Goal: Information Seeking & Learning: Learn about a topic

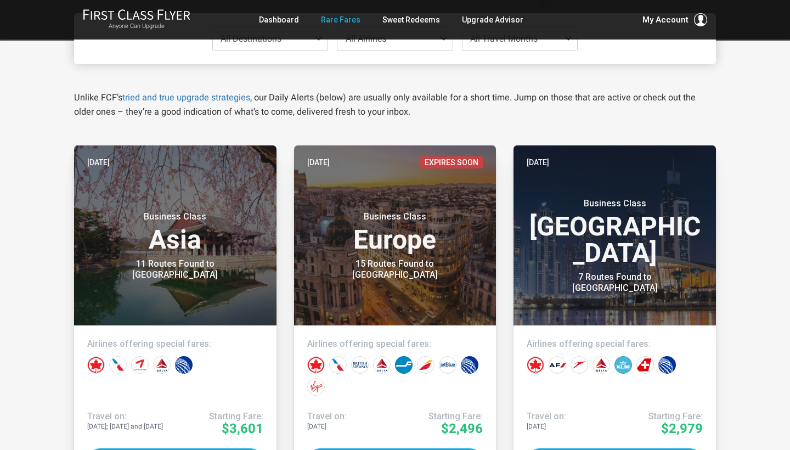
scroll to position [79, 0]
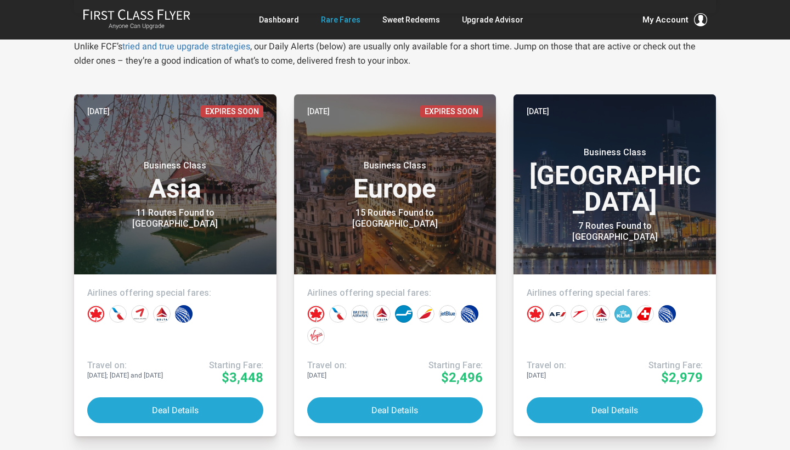
scroll to position [198, 0]
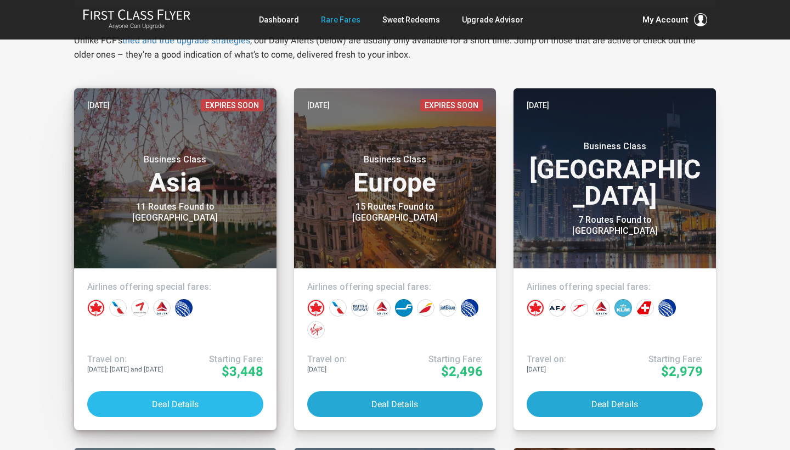
click at [166, 399] on button "Deal Details" at bounding box center [175, 404] width 176 height 26
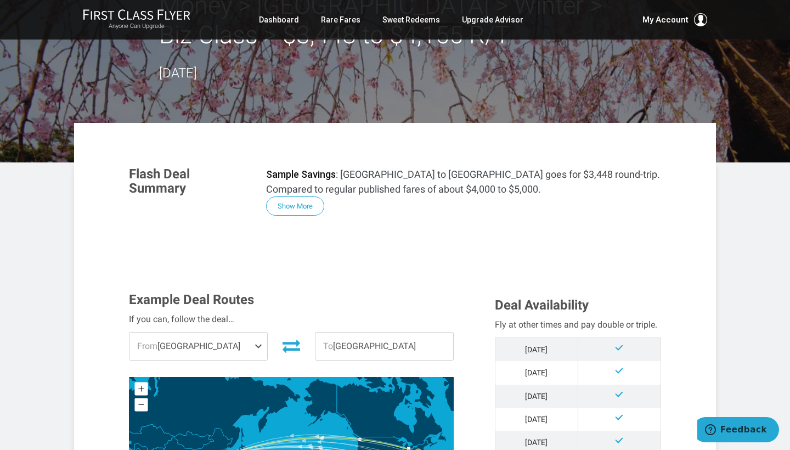
scroll to position [114, 0]
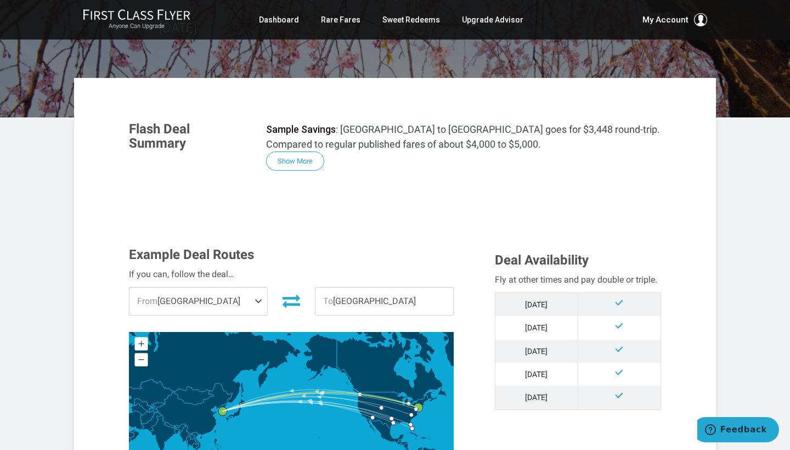
click at [217, 298] on span "From [GEOGRAPHIC_DATA]" at bounding box center [198, 300] width 138 height 27
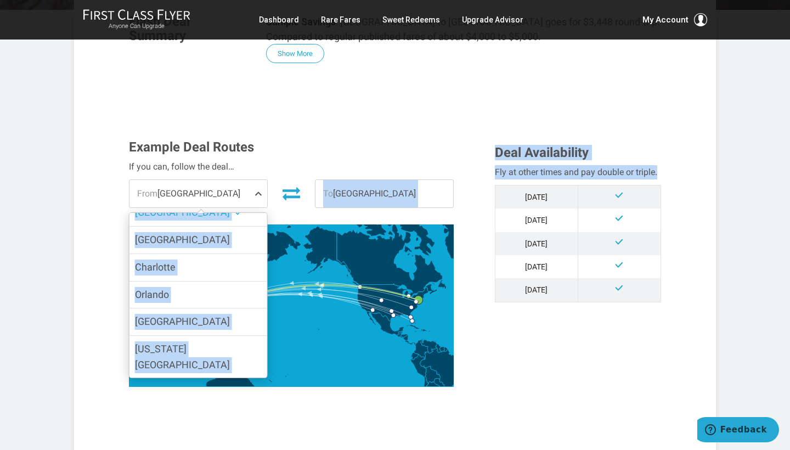
scroll to position [131, 0]
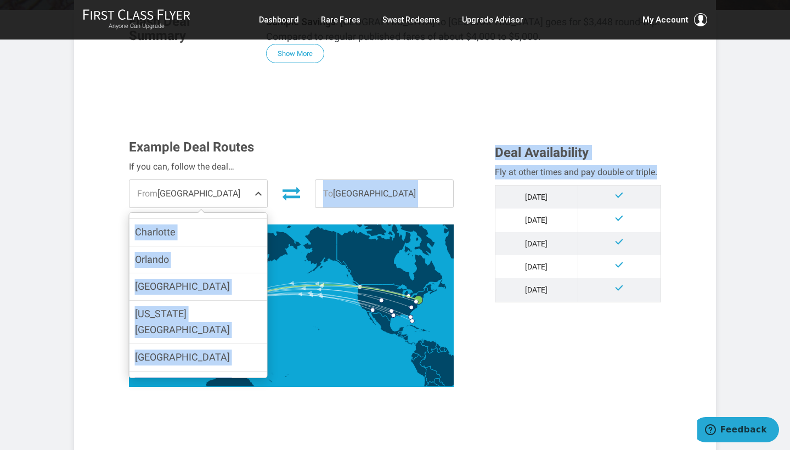
drag, startPoint x: 226, startPoint y: 250, endPoint x: 229, endPoint y: 394, distance: 143.7
click at [229, 394] on div "Example Deal Routes If you can, follow the deal… From [GEOGRAPHIC_DATA] [GEOGRA…" at bounding box center [395, 271] width 548 height 263
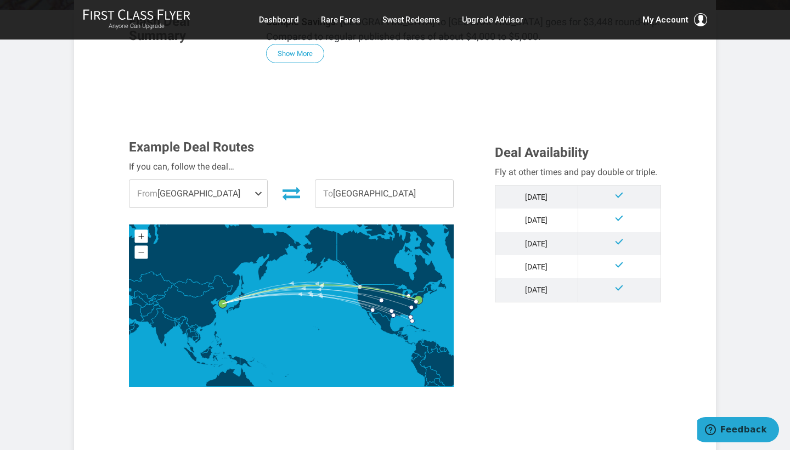
click at [240, 186] on span "From [GEOGRAPHIC_DATA]" at bounding box center [198, 193] width 138 height 27
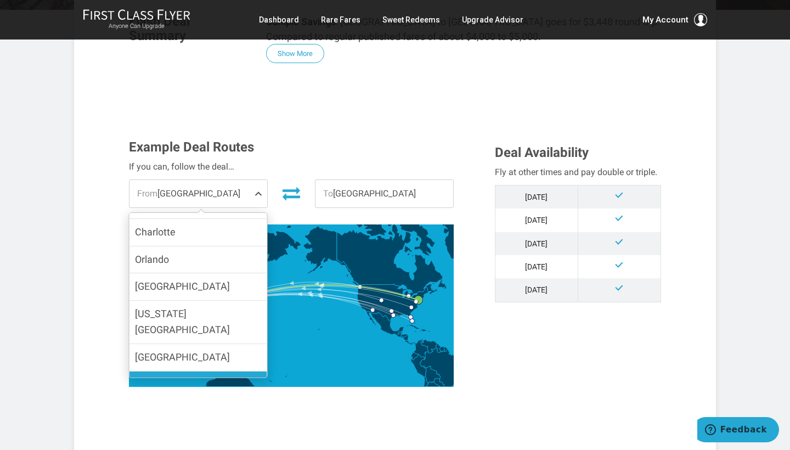
click at [170, 378] on span "[GEOGRAPHIC_DATA]" at bounding box center [182, 384] width 95 height 12
click at [0, 0] on input "[GEOGRAPHIC_DATA]" at bounding box center [0, 0] width 0 height 0
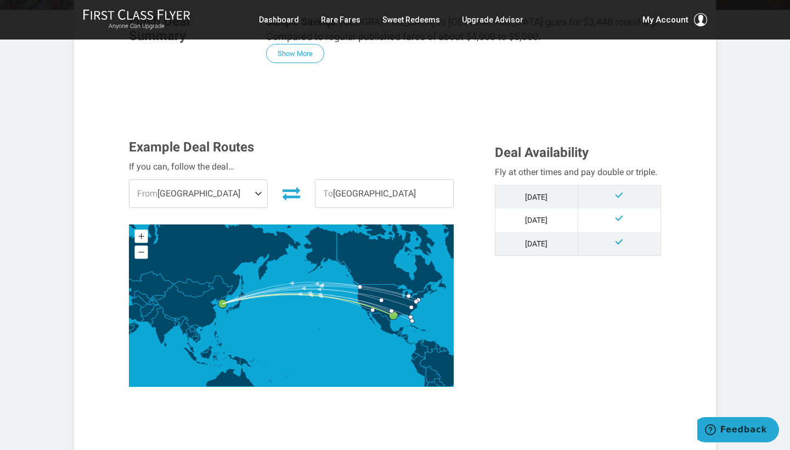
click at [565, 348] on div "Example Deal Routes If you can, follow the deal… From [GEOGRAPHIC_DATA] [GEOGRA…" at bounding box center [395, 271] width 548 height 263
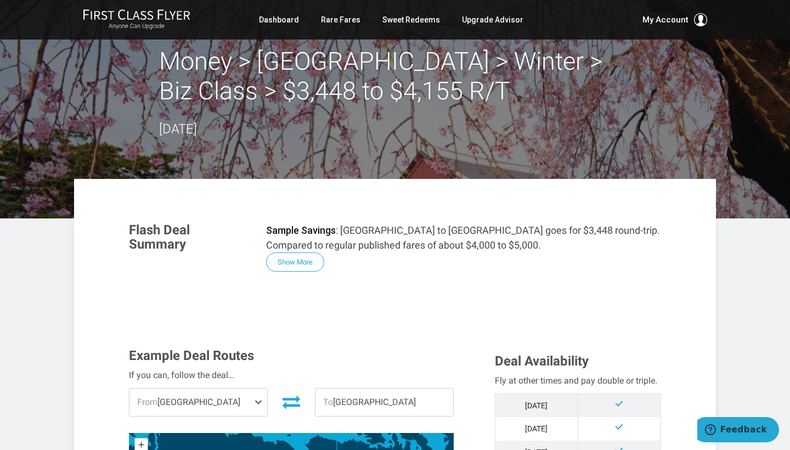
scroll to position [12, 0]
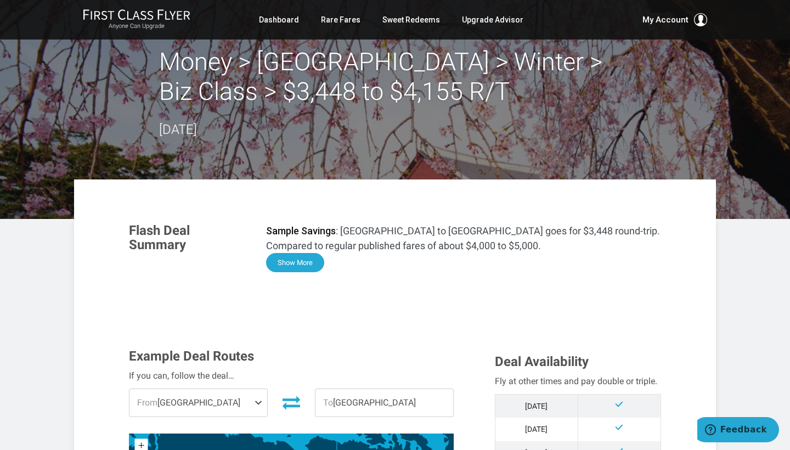
click at [296, 259] on button "Show More" at bounding box center [295, 262] width 58 height 19
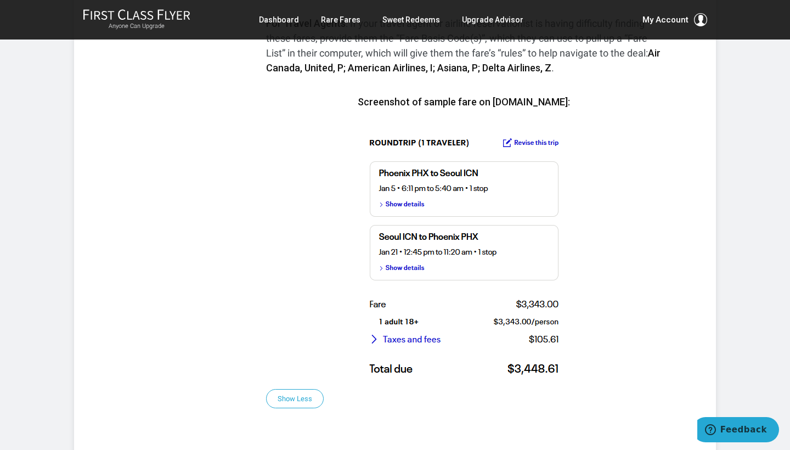
scroll to position [609, 0]
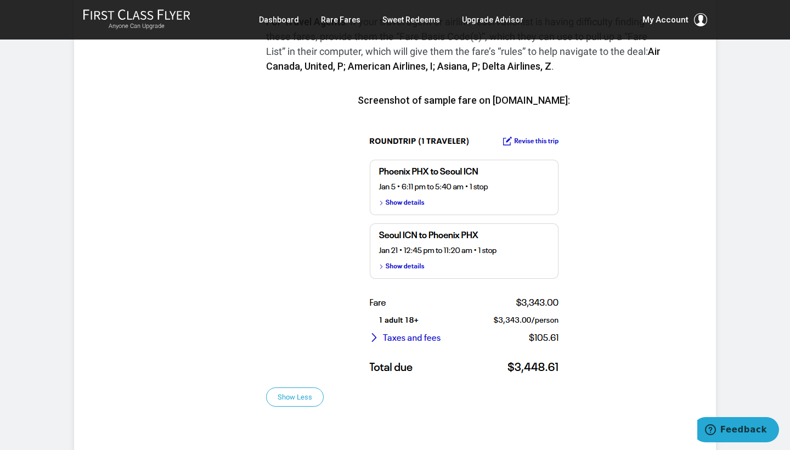
click at [530, 141] on img at bounding box center [464, 252] width 200 height 250
click at [505, 141] on img at bounding box center [464, 252] width 200 height 250
click at [508, 142] on img at bounding box center [464, 252] width 200 height 250
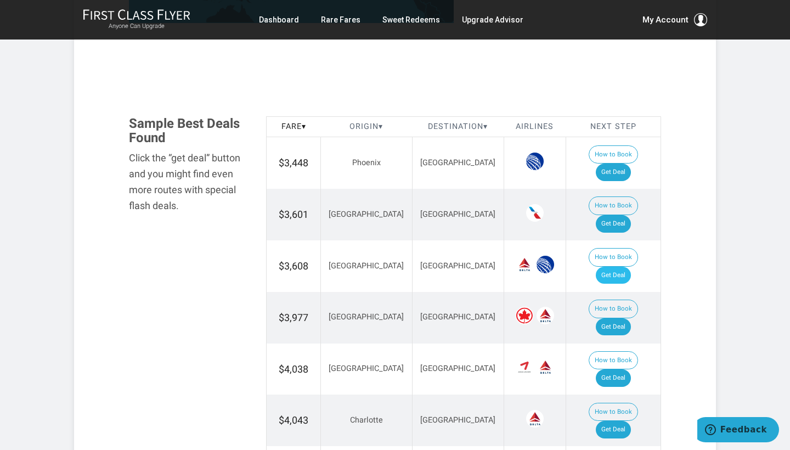
scroll to position [1309, 0]
